Goal: Task Accomplishment & Management: Use online tool/utility

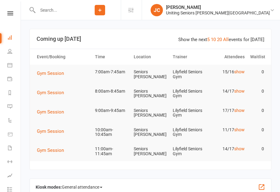
click at [55, 71] on span "Gym Session" at bounding box center [50, 74] width 27 height 6
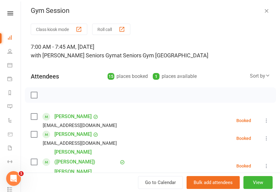
scroll to position [2, 0]
click at [77, 35] on button "Class kiosk mode" at bounding box center [59, 29] width 57 height 11
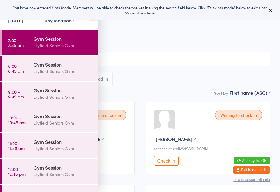
click at [267, 10] on button at bounding box center [270, 9] width 7 height 7
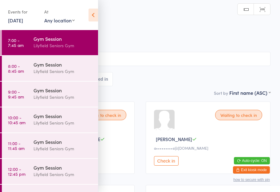
click at [95, 16] on icon at bounding box center [93, 15] width 10 height 13
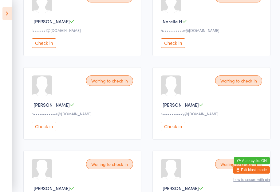
scroll to position [453, 0]
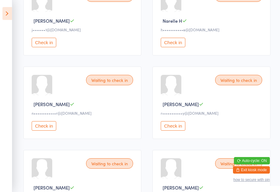
click at [181, 131] on button "Check in" at bounding box center [173, 126] width 25 height 10
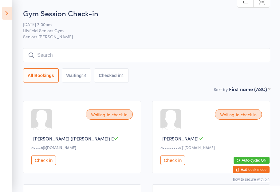
scroll to position [1, 0]
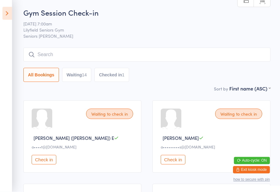
click at [175, 163] on button "Check in" at bounding box center [173, 160] width 25 height 10
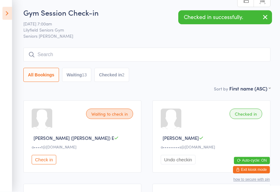
click at [263, 18] on icon "button" at bounding box center [264, 18] width 7 height 8
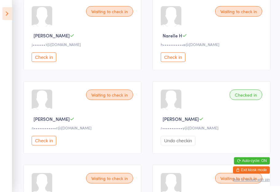
scroll to position [438, 0]
click at [177, 62] on button "Check in" at bounding box center [173, 58] width 25 height 10
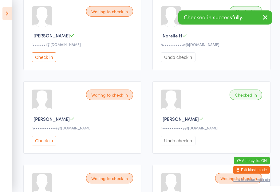
click at [43, 146] on button "Check in" at bounding box center [44, 141] width 25 height 10
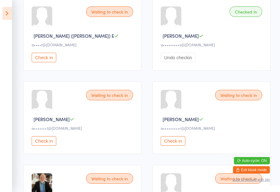
scroll to position [0, 0]
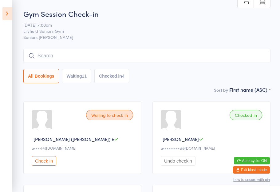
click at [78, 81] on button "Waiting 11" at bounding box center [76, 76] width 29 height 14
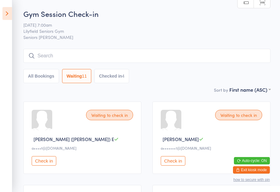
click at [126, 77] on button "Checked in 4" at bounding box center [111, 76] width 35 height 14
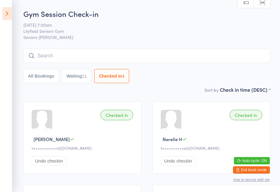
click at [80, 80] on button "Waiting 11" at bounding box center [76, 76] width 29 height 14
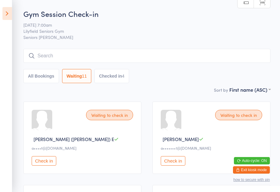
click at [49, 76] on button "All Bookings" at bounding box center [41, 76] width 36 height 14
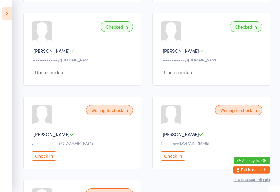
scroll to position [505, 0]
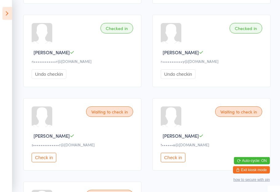
click at [105, 117] on div "Waiting to check in" at bounding box center [109, 112] width 47 height 10
click at [41, 162] on button "Check in" at bounding box center [44, 158] width 25 height 10
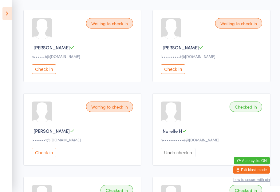
scroll to position [338, 0]
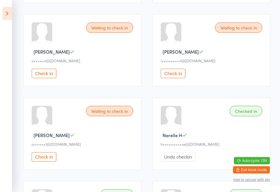
click at [168, 78] on button "Check in" at bounding box center [173, 74] width 25 height 10
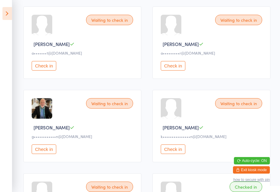
scroll to position [188, 0]
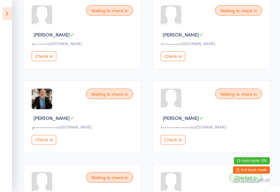
click at [46, 145] on button "Check in" at bounding box center [44, 140] width 25 height 10
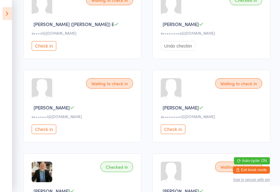
scroll to position [114, 0]
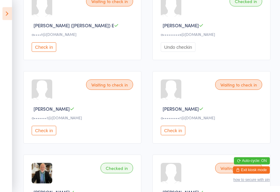
click at [41, 52] on button "Check in" at bounding box center [44, 47] width 25 height 10
click at [49, 135] on button "Check in" at bounding box center [44, 131] width 25 height 10
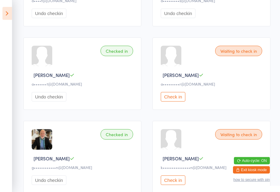
scroll to position [148, 0]
click at [176, 101] on button "Check in" at bounding box center [173, 97] width 25 height 10
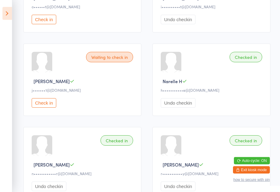
scroll to position [392, 0]
click at [45, 107] on button "Check in" at bounding box center [44, 103] width 25 height 10
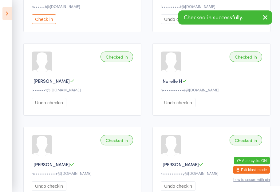
click at [57, 107] on button "Undo checkin" at bounding box center [49, 103] width 35 height 10
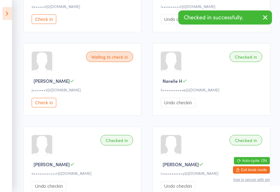
click at [50, 107] on button "Check in" at bounding box center [44, 103] width 25 height 10
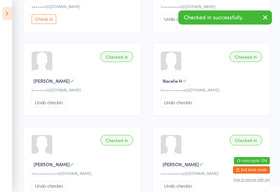
click at [265, 18] on icon "button" at bounding box center [264, 18] width 7 height 8
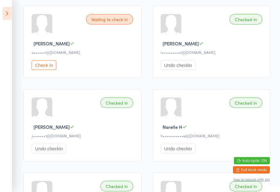
scroll to position [347, 0]
click at [45, 70] on button "Check in" at bounding box center [44, 65] width 25 height 10
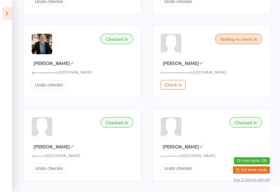
scroll to position [243, 0]
click at [172, 89] on button "Check in" at bounding box center [173, 85] width 25 height 10
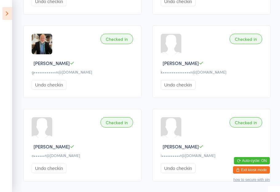
click at [9, 17] on icon at bounding box center [7, 13] width 10 height 13
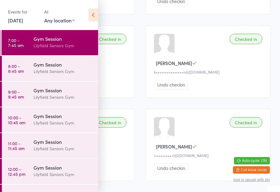
click at [52, 66] on div "Gym Session" at bounding box center [62, 64] width 59 height 7
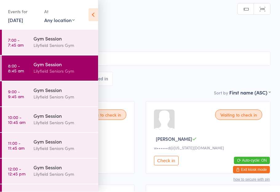
click at [92, 12] on icon at bounding box center [93, 15] width 10 height 13
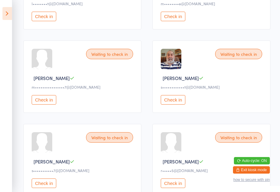
scroll to position [396, 0]
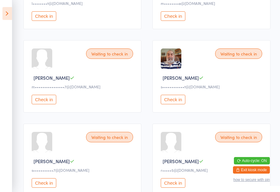
click at [173, 104] on button "Check in" at bounding box center [173, 100] width 25 height 10
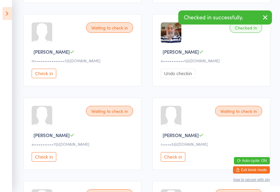
scroll to position [428, 0]
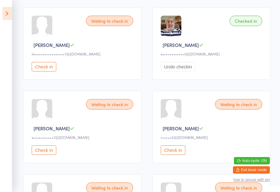
click at [173, 155] on button "Check in" at bounding box center [173, 151] width 25 height 10
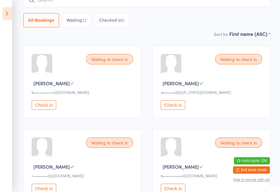
scroll to position [56, 0]
click at [173, 109] on button "Check in" at bounding box center [173, 105] width 25 height 10
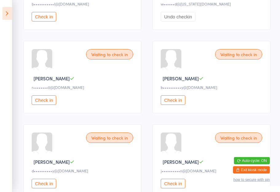
scroll to position [145, 0]
click at [46, 102] on button "Check in" at bounding box center [44, 100] width 25 height 10
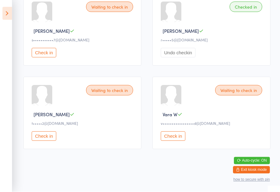
scroll to position [536, 0]
click at [44, 137] on button "Check in" at bounding box center [44, 137] width 25 height 10
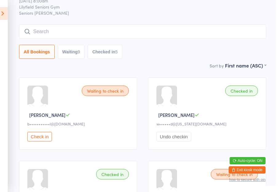
scroll to position [0, 0]
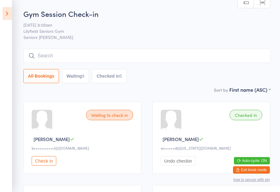
click at [48, 163] on button "Check in" at bounding box center [44, 161] width 25 height 10
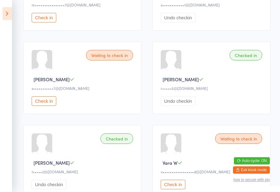
scroll to position [477, 0]
click at [48, 106] on button "Check in" at bounding box center [44, 101] width 25 height 10
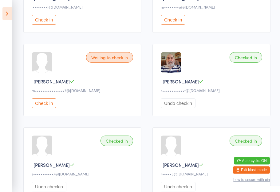
scroll to position [392, 0]
click at [40, 108] on button "Check in" at bounding box center [44, 104] width 25 height 10
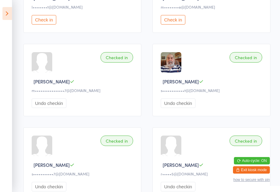
click at [46, 23] on button "Check in" at bounding box center [44, 20] width 25 height 10
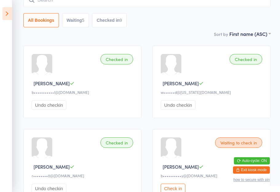
scroll to position [0, 0]
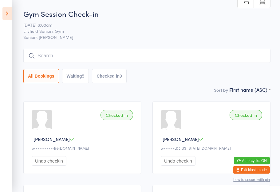
click at [78, 77] on button "Waiting 5" at bounding box center [75, 76] width 27 height 14
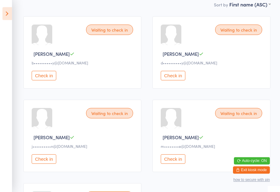
scroll to position [85, 0]
click at [179, 76] on button "Check in" at bounding box center [173, 76] width 25 height 10
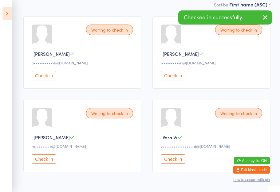
click at [181, 80] on button "Check in" at bounding box center [173, 76] width 25 height 10
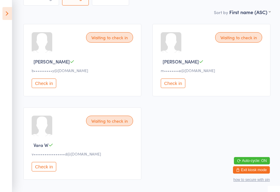
scroll to position [78, 0]
click at [177, 86] on button "Check in" at bounding box center [173, 83] width 25 height 10
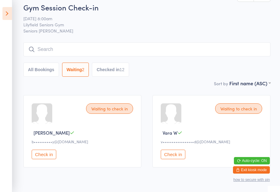
scroll to position [0, 0]
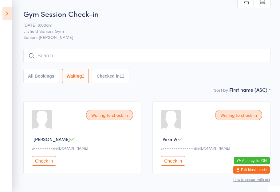
click at [4, 11] on icon at bounding box center [7, 13] width 10 height 13
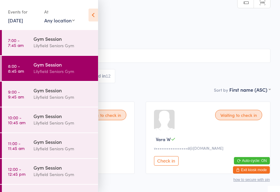
click at [91, 12] on icon at bounding box center [93, 15] width 10 height 13
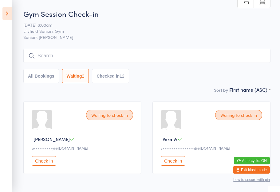
click at [3, 16] on icon at bounding box center [7, 13] width 10 height 13
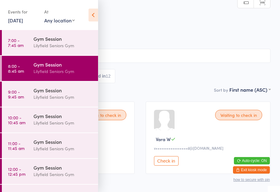
click at [92, 14] on icon at bounding box center [93, 15] width 10 height 13
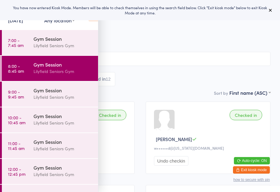
click at [268, 12] on icon at bounding box center [270, 10] width 5 height 5
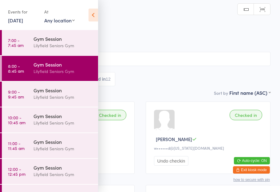
click at [94, 15] on icon at bounding box center [93, 15] width 10 height 13
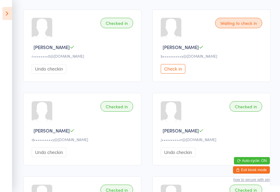
scroll to position [157, 0]
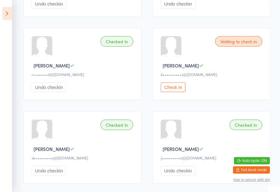
click at [5, 13] on icon at bounding box center [7, 13] width 10 height 13
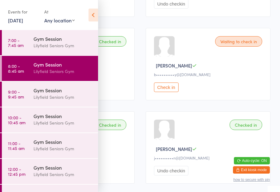
click at [32, 92] on link "9:00 - 9:45 am Gym Session Lilyfield Seniors Gym" at bounding box center [50, 94] width 96 height 25
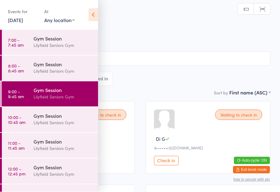
click at [95, 12] on icon at bounding box center [93, 15] width 10 height 13
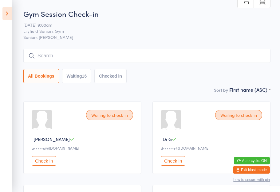
click at [45, 166] on button "Check in" at bounding box center [44, 161] width 25 height 10
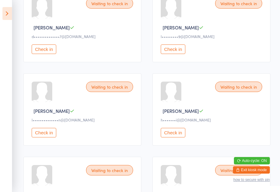
scroll to position [201, 0]
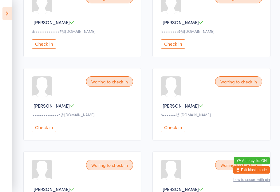
click at [108, 132] on div "Check in" at bounding box center [83, 128] width 103 height 10
click at [172, 132] on button "Check in" at bounding box center [173, 128] width 25 height 10
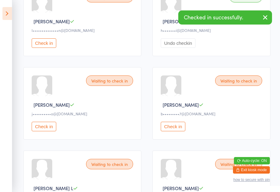
scroll to position [294, 0]
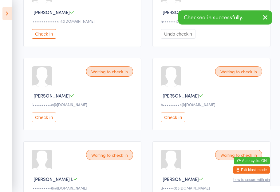
click at [172, 122] on button "Check in" at bounding box center [173, 118] width 25 height 10
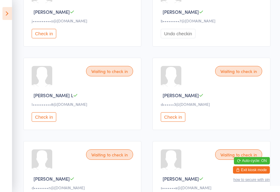
click at [176, 122] on button "Check in" at bounding box center [173, 117] width 25 height 10
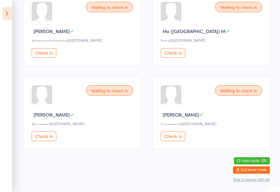
scroll to position [614, 0]
click at [41, 141] on button "Check in" at bounding box center [44, 137] width 25 height 10
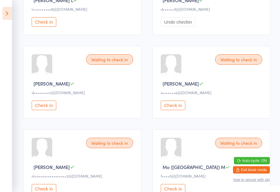
scroll to position [473, 0]
click at [42, 110] on button "Check in" at bounding box center [44, 105] width 25 height 10
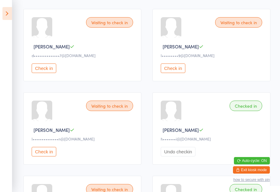
scroll to position [175, 0]
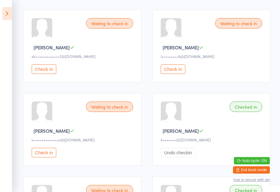
click at [173, 74] on button "Check in" at bounding box center [173, 69] width 25 height 10
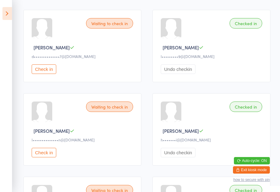
click at [45, 74] on button "Check in" at bounding box center [44, 69] width 25 height 10
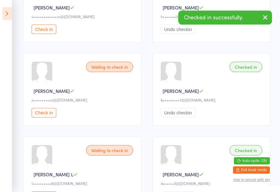
scroll to position [299, 0]
click at [49, 118] on button "Check in" at bounding box center [44, 113] width 25 height 10
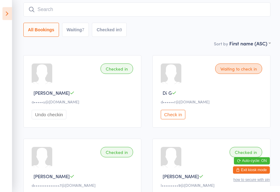
scroll to position [46, 0]
click at [175, 116] on button "Check in" at bounding box center [173, 115] width 25 height 10
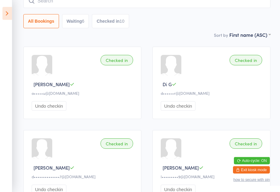
scroll to position [0, 0]
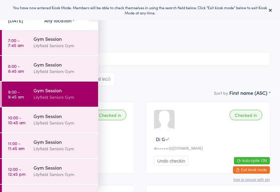
click at [272, 8] on button at bounding box center [270, 9] width 7 height 7
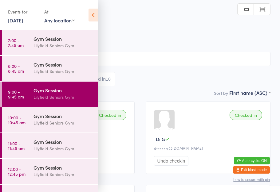
click at [89, 16] on icon at bounding box center [93, 15] width 10 height 13
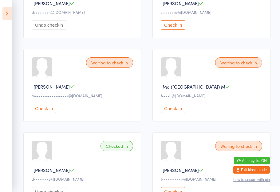
scroll to position [554, 0]
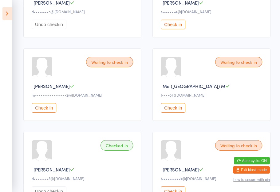
click at [51, 113] on button "Check in" at bounding box center [44, 108] width 25 height 10
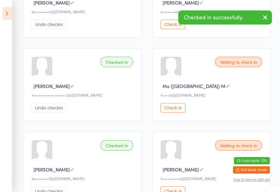
click at [171, 113] on button "Check in" at bounding box center [173, 108] width 25 height 10
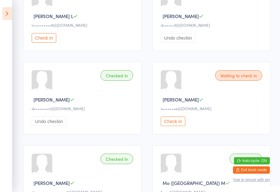
scroll to position [457, 0]
click at [40, 43] on button "Check in" at bounding box center [44, 38] width 25 height 10
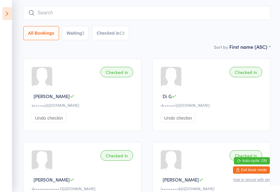
scroll to position [0, 0]
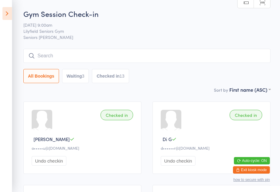
click at [80, 77] on button "Waiting 3" at bounding box center [75, 76] width 27 height 14
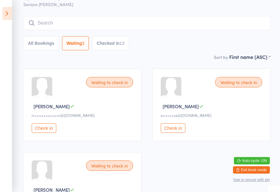
scroll to position [73, 0]
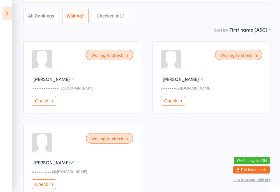
click at [45, 16] on button "All Bookings" at bounding box center [41, 16] width 36 height 14
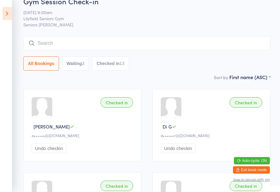
scroll to position [0, 0]
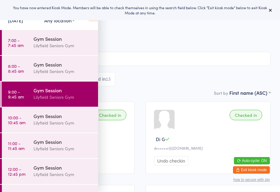
click at [273, 14] on button at bounding box center [270, 9] width 7 height 7
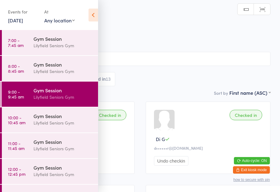
click at [96, 13] on icon at bounding box center [93, 15] width 10 height 13
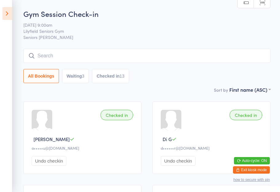
click at [99, 76] on button "Checked in 13" at bounding box center [110, 76] width 37 height 14
select select "5"
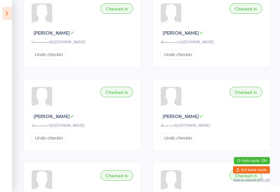
scroll to position [340, 0]
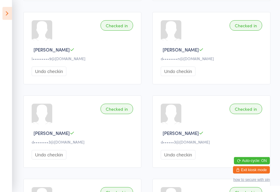
click at [4, 15] on icon at bounding box center [7, 13] width 10 height 13
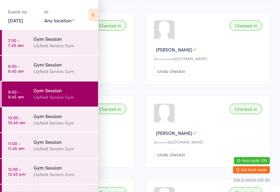
click at [19, 70] on time "8:00 - 8:45 am" at bounding box center [16, 69] width 16 height 10
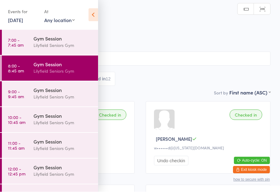
click at [92, 13] on icon at bounding box center [93, 15] width 10 height 13
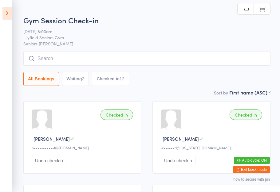
click at [74, 79] on button "Waiting 2" at bounding box center [75, 79] width 27 height 14
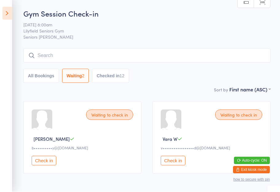
click at [34, 165] on button "Check in" at bounding box center [44, 161] width 25 height 10
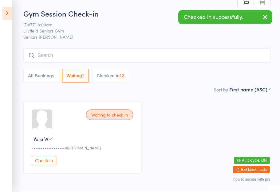
click at [3, 15] on icon at bounding box center [7, 13] width 10 height 13
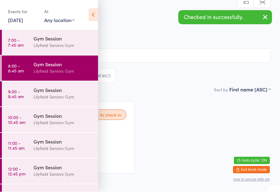
click at [15, 92] on time "9:00 - 9:45 am" at bounding box center [16, 94] width 16 height 10
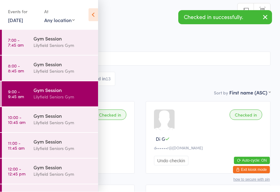
click at [91, 19] on icon at bounding box center [93, 15] width 10 height 13
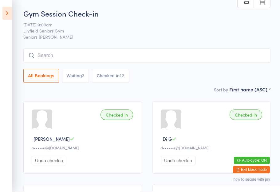
scroll to position [0, 0]
click at [137, 53] on input "search" at bounding box center [146, 56] width 247 height 14
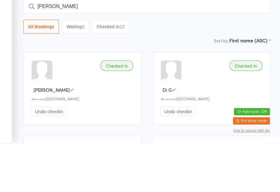
type input "Cladiss"
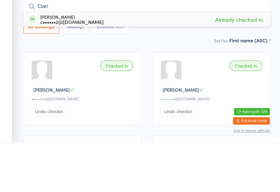
type input "Clarr"
click at [185, 61] on div "[PERSON_NAME] c••••••2@[DOMAIN_NAME] Already checked in" at bounding box center [147, 68] width 246 height 14
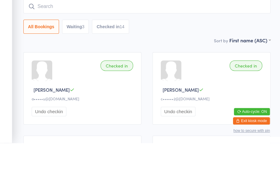
click at [112, 69] on button "Checked in 14" at bounding box center [110, 76] width 37 height 14
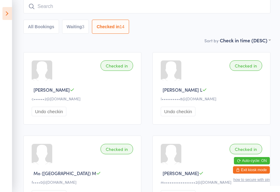
click at [34, 29] on button "All Bookings" at bounding box center [41, 27] width 36 height 14
select select "0"
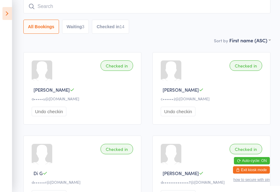
scroll to position [0, 0]
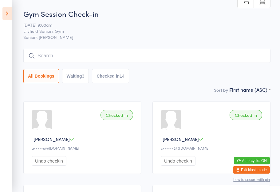
click at [74, 80] on button "Waiting 3" at bounding box center [75, 76] width 27 height 14
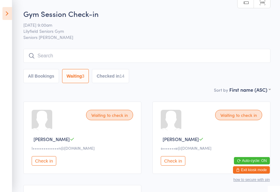
click at [8, 14] on icon at bounding box center [7, 13] width 10 height 13
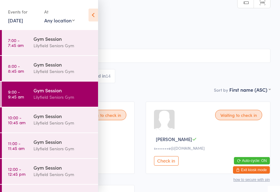
click at [52, 120] on div "Lilyfield Seniors Gym" at bounding box center [62, 122] width 59 height 7
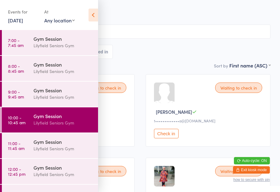
scroll to position [27, 0]
click at [92, 19] on icon at bounding box center [93, 15] width 10 height 13
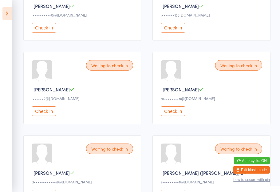
scroll to position [384, 0]
click at [177, 116] on button "Check in" at bounding box center [173, 111] width 25 height 10
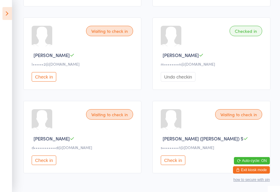
scroll to position [419, 0]
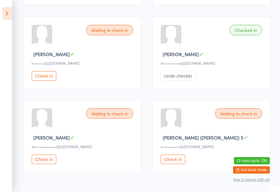
click at [48, 81] on button "Check in" at bounding box center [44, 76] width 25 height 10
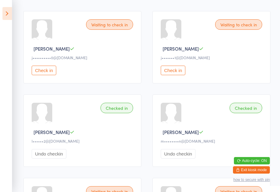
scroll to position [341, 0]
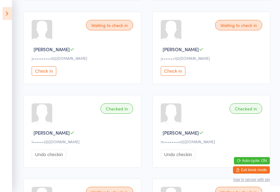
click at [44, 76] on button "Check in" at bounding box center [44, 71] width 25 height 10
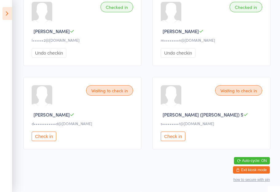
scroll to position [451, 0]
click at [44, 137] on button "Check in" at bounding box center [44, 137] width 25 height 10
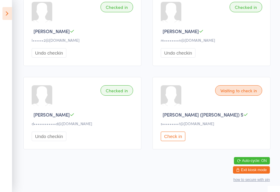
click at [170, 139] on button "Check in" at bounding box center [173, 137] width 25 height 10
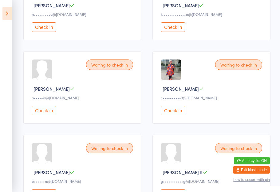
scroll to position [133, 0]
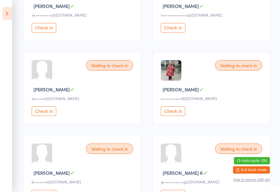
click at [176, 115] on button "Check in" at bounding box center [173, 112] width 25 height 10
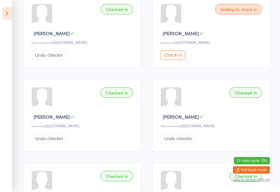
scroll to position [357, 0]
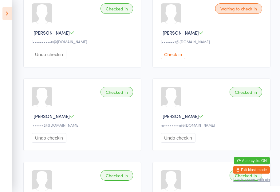
click at [178, 59] on button "Check in" at bounding box center [173, 55] width 25 height 10
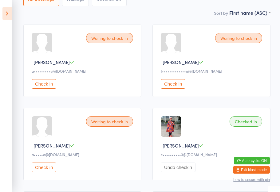
scroll to position [0, 0]
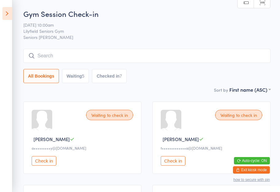
click at [121, 73] on button "Checked in 7" at bounding box center [109, 76] width 35 height 14
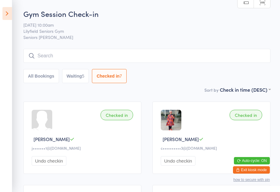
click at [80, 75] on button "Waiting 5" at bounding box center [75, 76] width 27 height 14
select select "0"
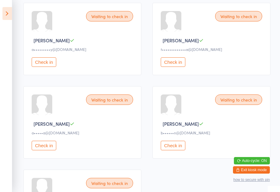
scroll to position [98, 0]
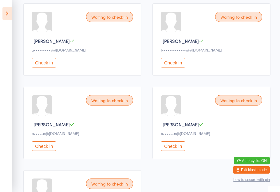
click at [175, 65] on button "Check in" at bounding box center [173, 63] width 25 height 10
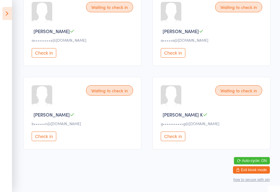
scroll to position [111, 0]
click at [173, 136] on button "Check in" at bounding box center [173, 137] width 25 height 10
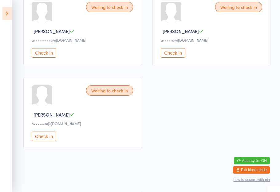
click at [43, 139] on button "Check in" at bounding box center [44, 137] width 25 height 10
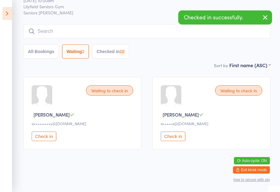
scroll to position [26, 0]
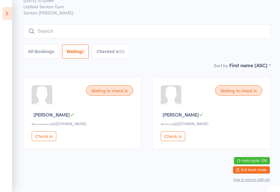
click at [40, 137] on button "Check in" at bounding box center [44, 137] width 25 height 10
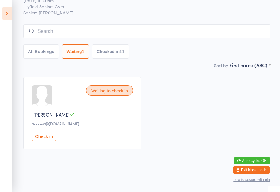
click at [45, 135] on button "Check in" at bounding box center [44, 137] width 25 height 10
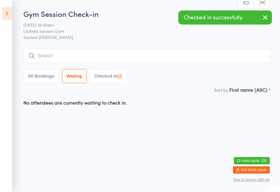
scroll to position [0, 0]
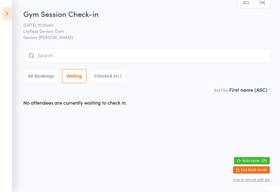
click at [6, 17] on icon at bounding box center [7, 13] width 10 height 13
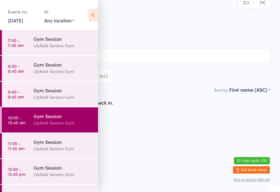
scroll to position [0, 0]
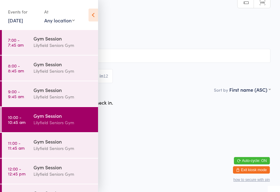
click at [76, 146] on div "Lilyfield Seniors Gym" at bounding box center [62, 148] width 59 height 7
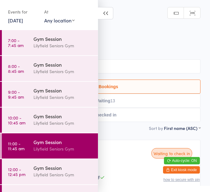
click at [69, 151] on div "Lilyfield Seniors Gym" at bounding box center [62, 148] width 59 height 7
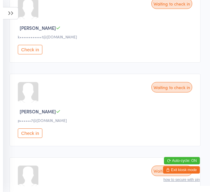
scroll to position [484, 0]
click at [27, 138] on button "Check in" at bounding box center [30, 133] width 25 height 10
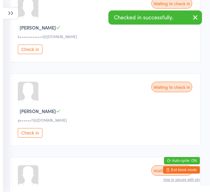
click at [35, 138] on button "Check in" at bounding box center [30, 133] width 25 height 10
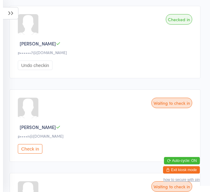
scroll to position [552, 0]
click at [32, 153] on button "Check in" at bounding box center [30, 149] width 25 height 10
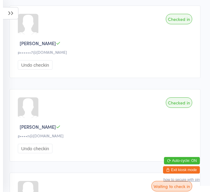
click at [56, 45] on icon at bounding box center [58, 43] width 5 height 5
click at [40, 70] on div "Checked in Pam J Up to date p••••••7@gmail.com Undo checkin" at bounding box center [105, 42] width 191 height 72
click at [56, 45] on icon at bounding box center [58, 43] width 5 height 5
click at [179, 35] on div "Checked in Pam J Up to date p••••••7@gmail.com Undo checkin" at bounding box center [105, 42] width 191 height 72
click at [28, 55] on div "p••••••7@gmail.com" at bounding box center [106, 51] width 176 height 5
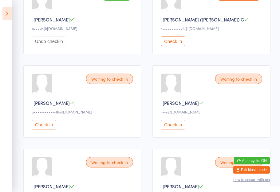
scroll to position [371, 0]
click at [53, 129] on button "Check in" at bounding box center [44, 125] width 25 height 10
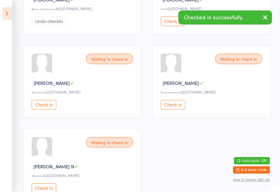
scroll to position [474, 0]
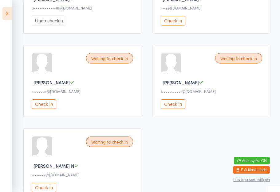
click at [42, 109] on button "Check in" at bounding box center [44, 104] width 25 height 10
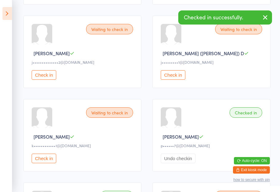
scroll to position [115, 0]
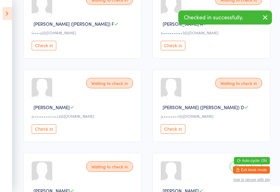
click at [40, 134] on button "Check in" at bounding box center [44, 129] width 25 height 10
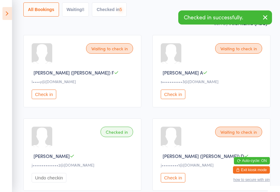
scroll to position [6, 0]
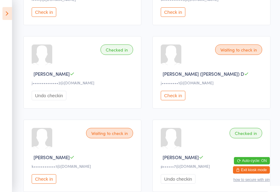
scroll to position [150, 0]
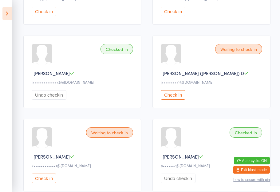
click at [44, 55] on div at bounding box center [42, 54] width 21 height 21
click at [46, 76] on span "John P" at bounding box center [51, 73] width 36 height 6
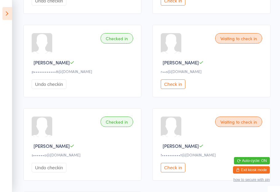
scroll to position [411, 0]
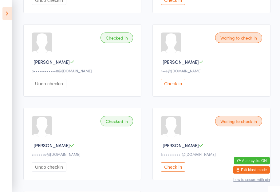
click at [176, 172] on button "Check in" at bounding box center [173, 167] width 25 height 10
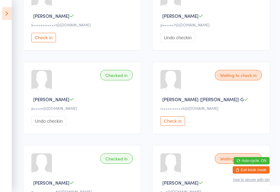
scroll to position [207, 0]
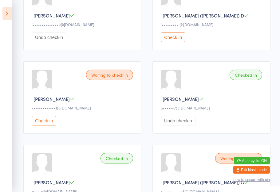
click at [49, 126] on button "Check in" at bounding box center [44, 121] width 25 height 10
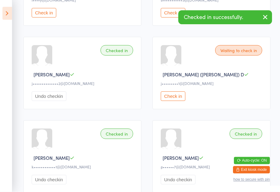
click at [177, 99] on button "Check in" at bounding box center [173, 97] width 25 height 10
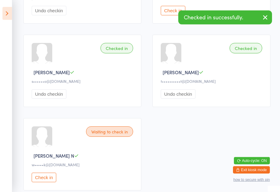
scroll to position [536, 0]
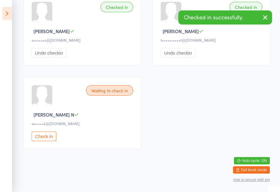
click at [45, 141] on button "Check in" at bounding box center [44, 137] width 25 height 10
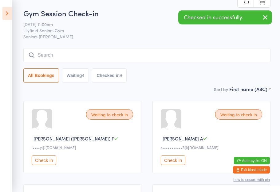
scroll to position [0, 0]
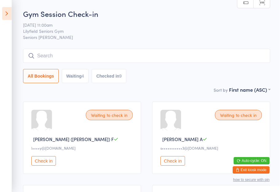
click at [39, 165] on button "Check in" at bounding box center [44, 161] width 25 height 10
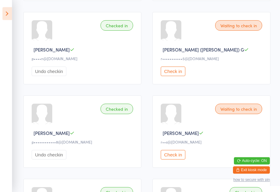
scroll to position [340, 0]
click at [171, 160] on button "Check in" at bounding box center [173, 155] width 25 height 10
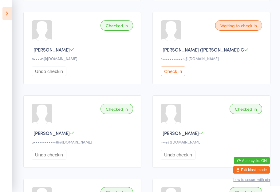
click at [176, 75] on button "Check in" at bounding box center [173, 72] width 25 height 10
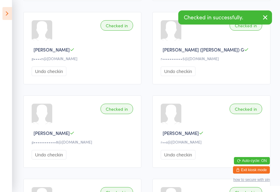
click at [265, 15] on icon "button" at bounding box center [264, 18] width 7 height 8
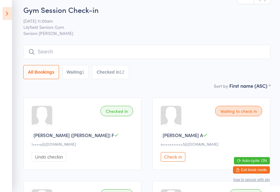
scroll to position [0, 0]
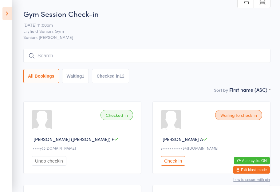
click at [170, 162] on button "Check in" at bounding box center [173, 161] width 25 height 10
